Goal: Information Seeking & Learning: Learn about a topic

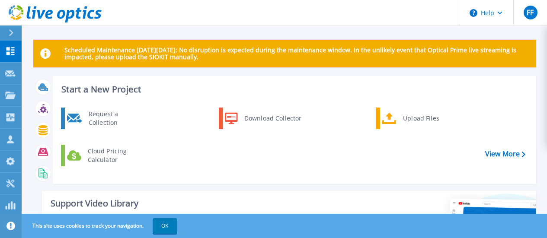
scroll to position [86, 0]
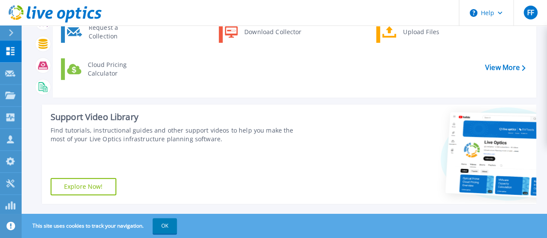
click at [168, 226] on button "OK" at bounding box center [165, 226] width 24 height 16
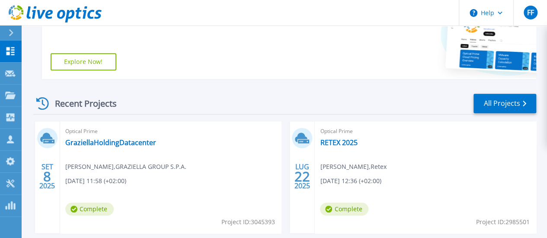
scroll to position [259, 0]
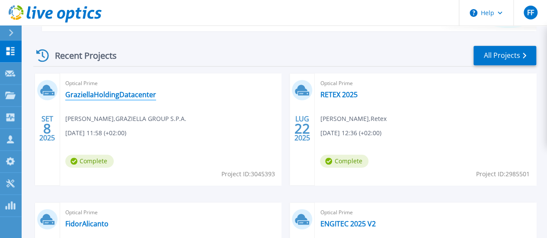
click at [107, 92] on link "GraziellaHoldingDatacenter" at bounding box center [110, 94] width 91 height 9
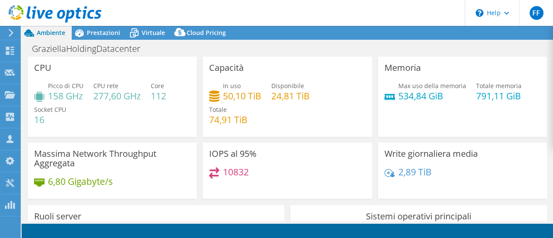
select select "USD"
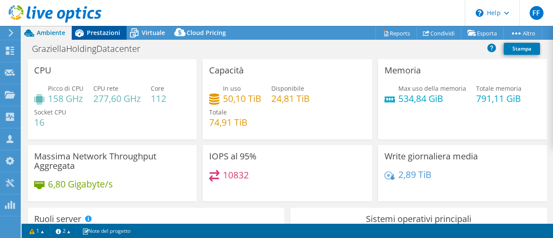
click at [90, 33] on span "Prestazioni" at bounding box center [103, 33] width 33 height 8
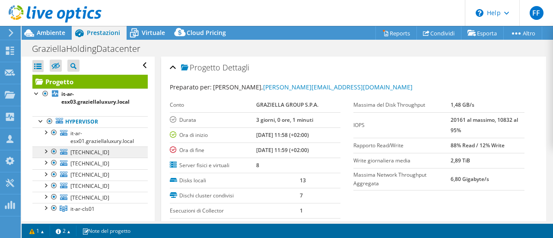
scroll to position [43, 0]
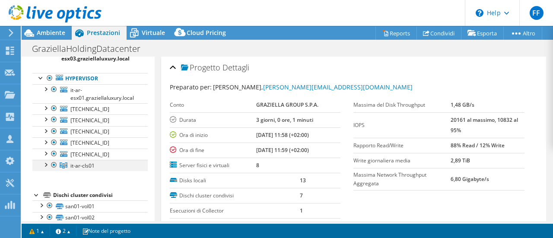
click at [45, 166] on div at bounding box center [45, 164] width 9 height 9
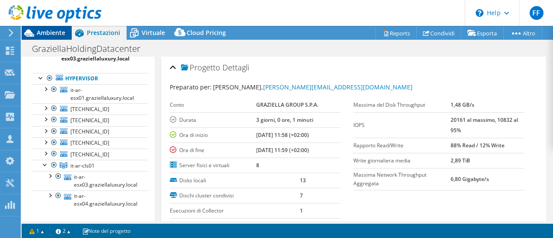
click at [60, 37] on span "Ambiente" at bounding box center [51, 33] width 29 height 8
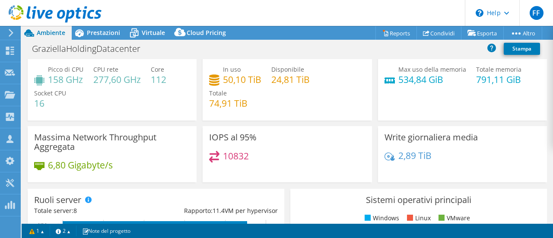
scroll to position [0, 0]
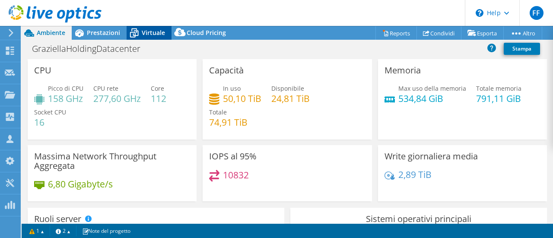
click at [152, 32] on span "Virtuale" at bounding box center [153, 33] width 23 height 8
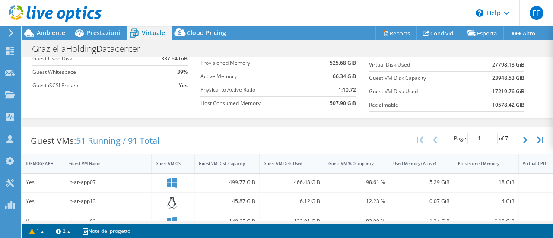
scroll to position [64, 0]
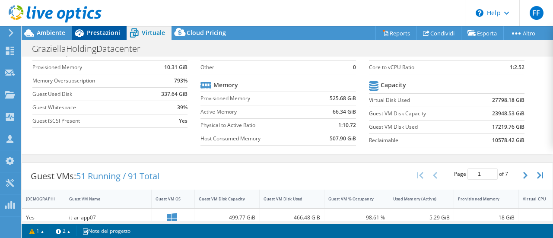
click at [99, 34] on span "Prestazioni" at bounding box center [103, 33] width 33 height 8
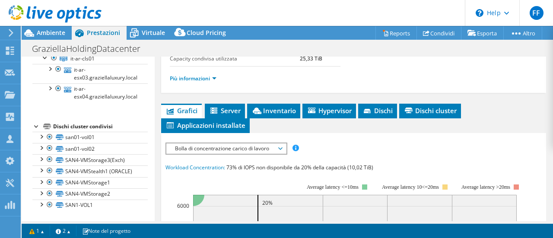
scroll to position [173, 0]
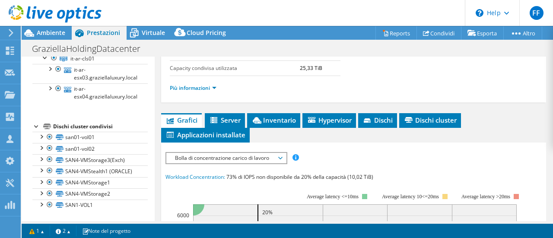
click at [225, 154] on span "Bolla di concentrazione carico di lavoro" at bounding box center [226, 158] width 111 height 10
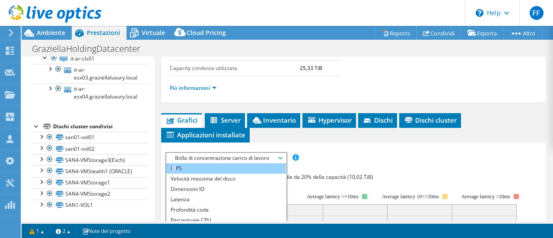
click at [175, 166] on li "IOPS" at bounding box center [226, 168] width 120 height 10
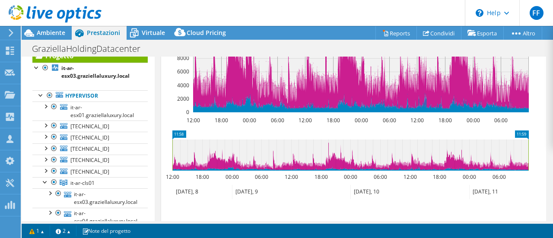
scroll to position [302, 0]
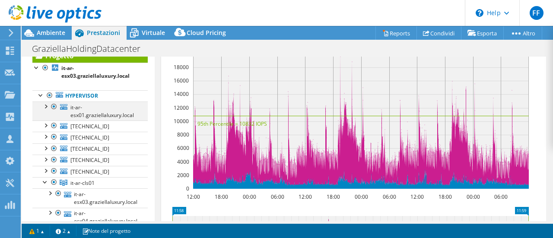
click at [46, 103] on div at bounding box center [45, 106] width 9 height 9
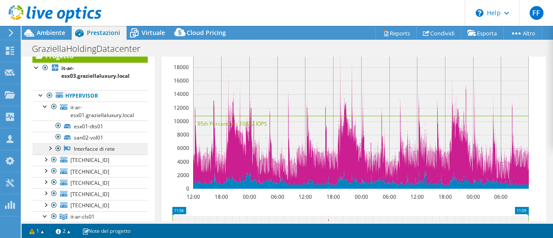
scroll to position [69, 0]
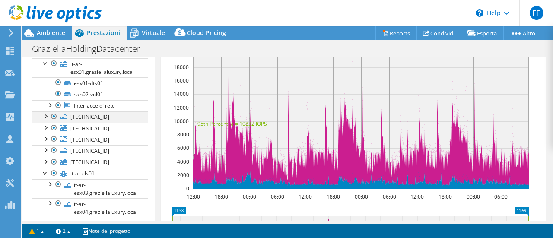
click at [48, 115] on div at bounding box center [45, 115] width 9 height 9
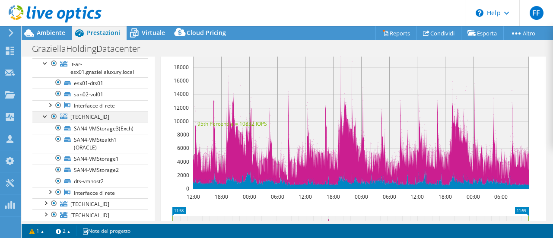
click at [47, 116] on div at bounding box center [45, 115] width 9 height 9
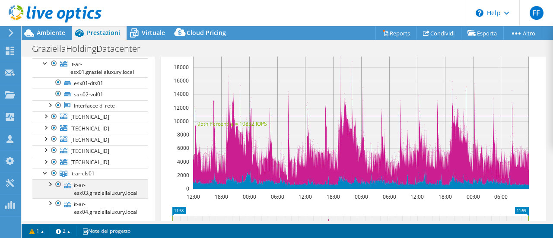
click at [50, 184] on div at bounding box center [49, 183] width 9 height 9
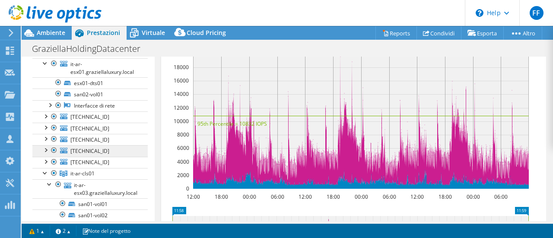
scroll to position [156, 0]
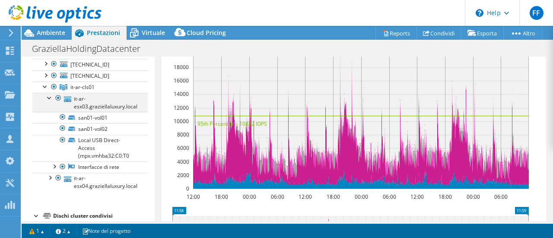
click at [49, 96] on div at bounding box center [49, 97] width 9 height 9
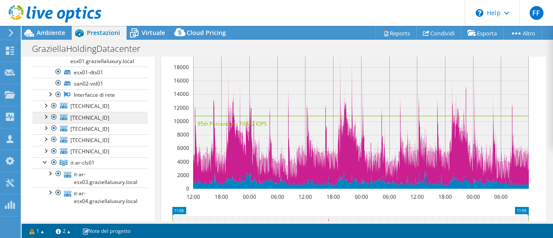
scroll to position [69, 0]
